Goal: Register for event/course

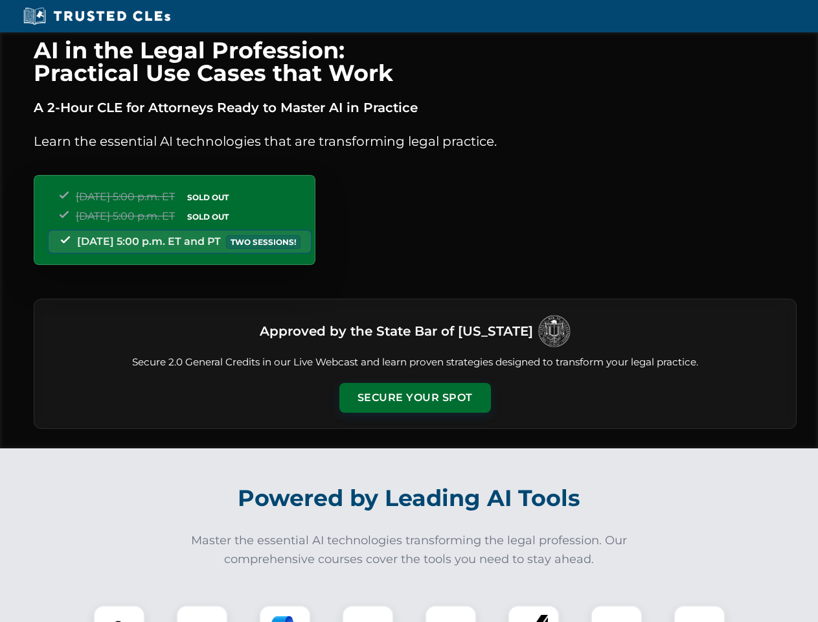
click at [414, 398] on button "Secure Your Spot" at bounding box center [415, 398] width 152 height 30
click at [119, 613] on img at bounding box center [119, 631] width 38 height 38
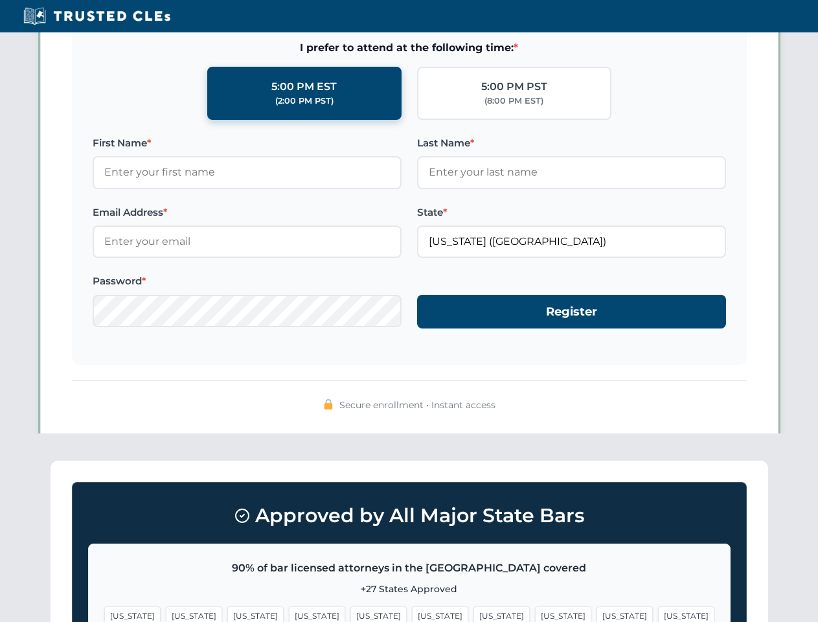
click at [473, 613] on span "[US_STATE]" at bounding box center [501, 615] width 56 height 19
click at [596, 613] on span "[US_STATE]" at bounding box center [624, 615] width 56 height 19
